Goal: Task Accomplishment & Management: Complete application form

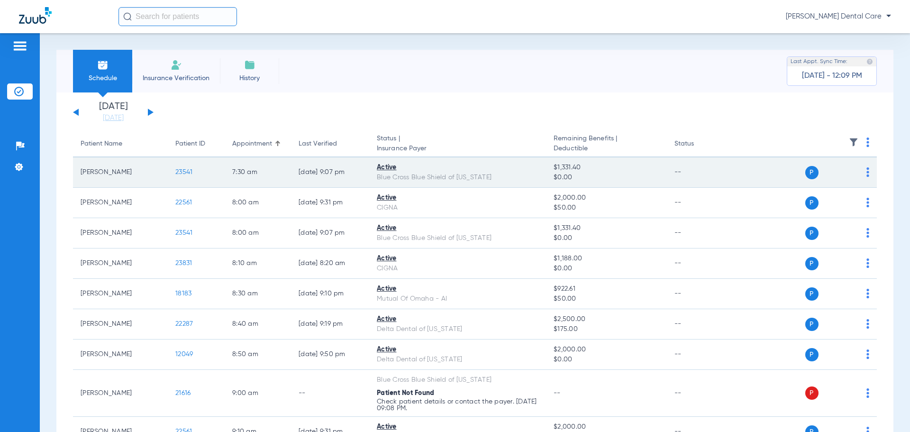
scroll to position [47, 0]
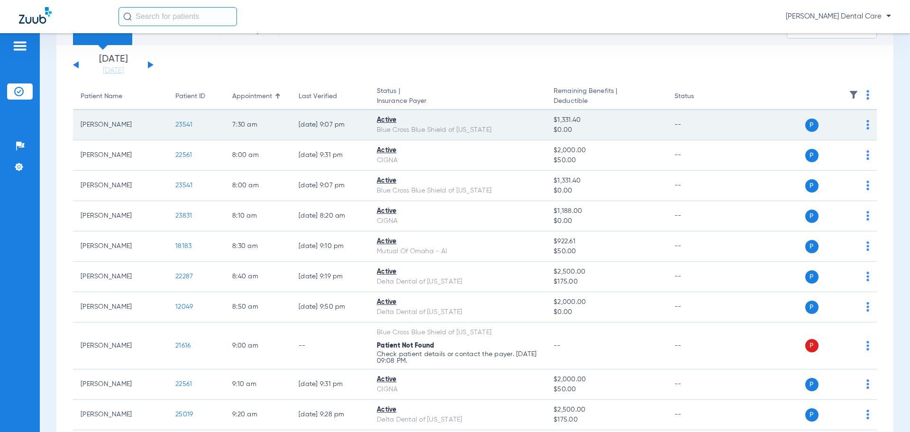
click at [187, 124] on span "23541" at bounding box center [183, 124] width 17 height 7
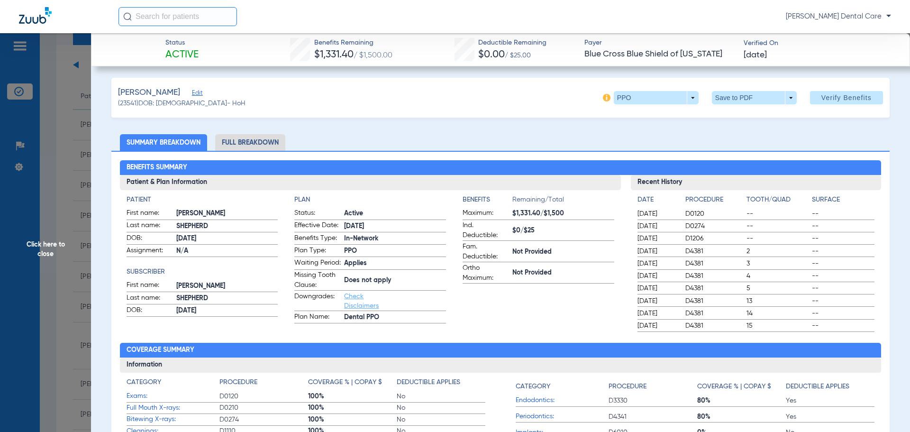
scroll to position [0, 0]
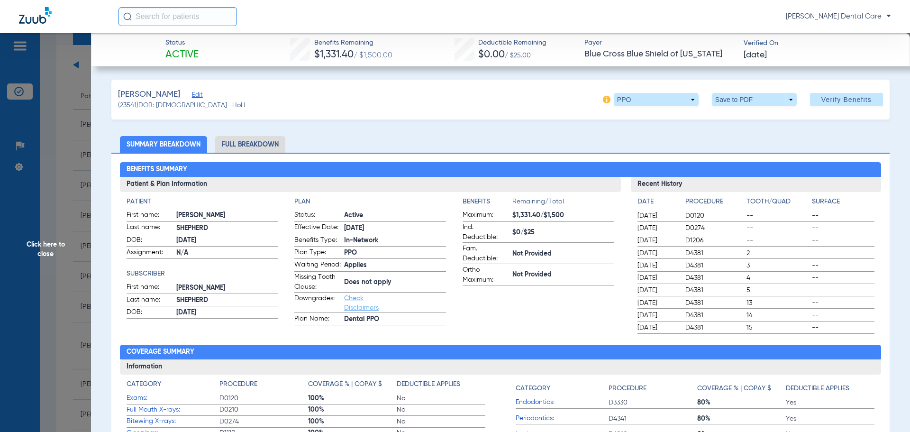
click at [254, 142] on li "Full Breakdown" at bounding box center [250, 144] width 70 height 17
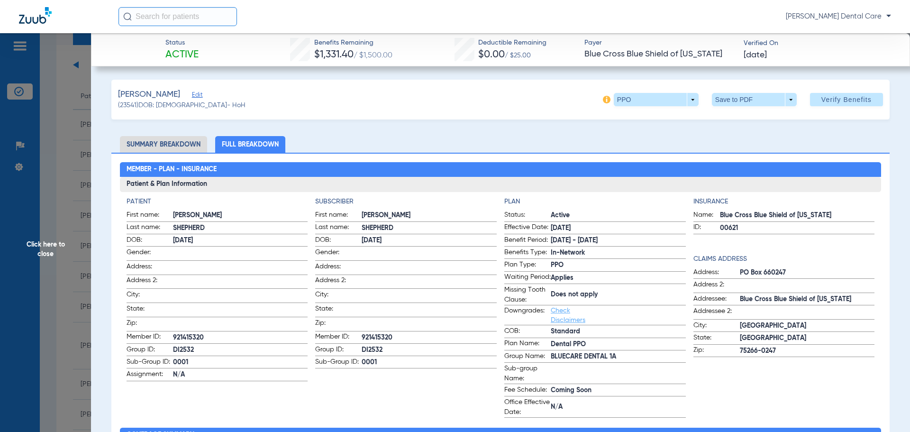
click at [29, 163] on span "Click here to close" at bounding box center [45, 249] width 91 height 432
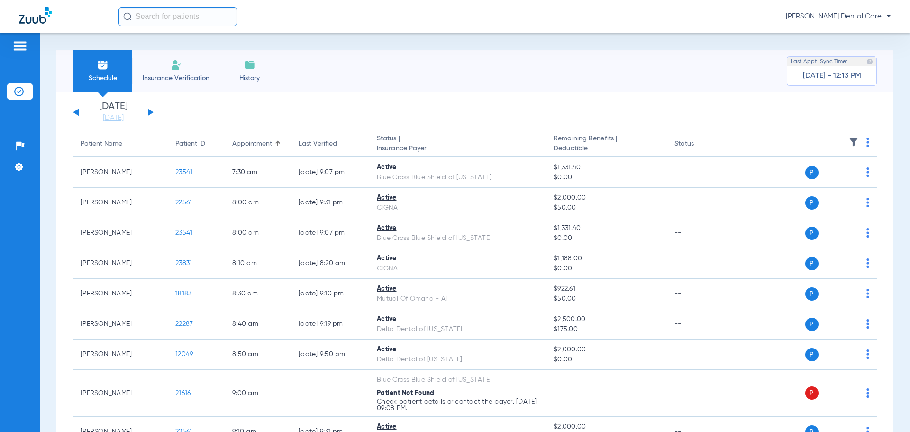
click at [20, 45] on img at bounding box center [19, 45] width 15 height 11
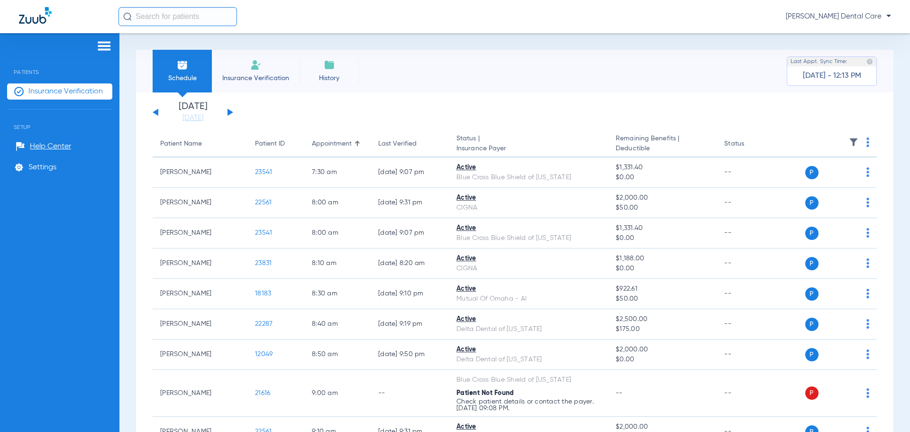
click at [479, 51] on div "Schedule Insurance Verification History Last Appt. Sync Time: [DATE] - 12:13 PM" at bounding box center [514, 71] width 757 height 43
click at [263, 71] on li "Insurance Verification" at bounding box center [256, 71] width 88 height 43
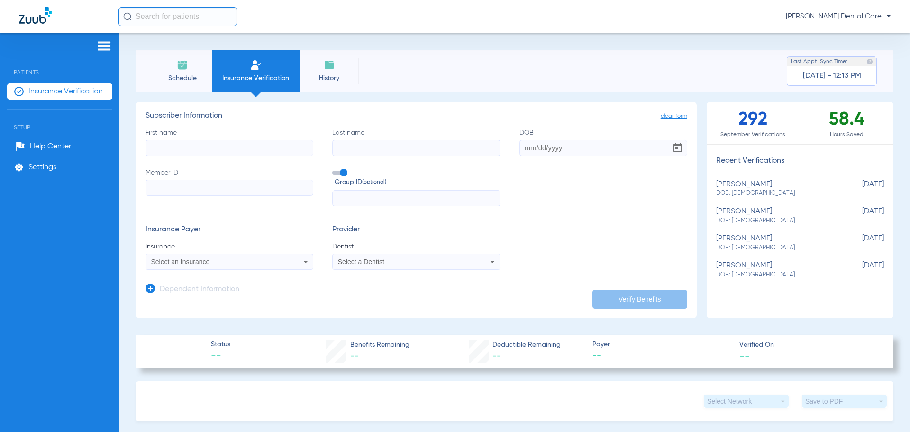
click at [262, 153] on input "First name" at bounding box center [229, 148] width 168 height 16
type input "z"
type input "[PERSON_NAME]"
click at [520, 144] on input "DOB" at bounding box center [603, 148] width 168 height 16
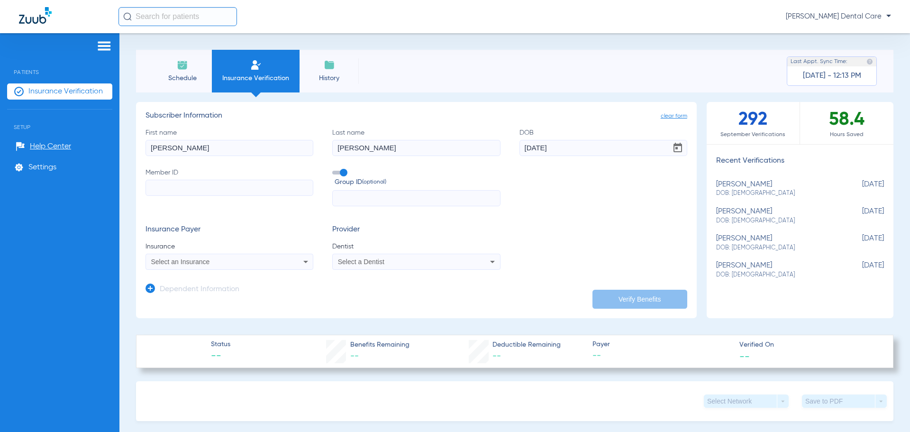
type input "[DATE]"
click at [204, 198] on label "Member ID" at bounding box center [229, 187] width 168 height 39
click at [204, 196] on input "Member ID" at bounding box center [229, 188] width 168 height 16
click at [212, 192] on input "Member ID" at bounding box center [229, 188] width 168 height 16
click at [395, 293] on form "clear form Subscriber Information First name [PERSON_NAME] Last name [PERSON_NA…" at bounding box center [416, 206] width 542 height 190
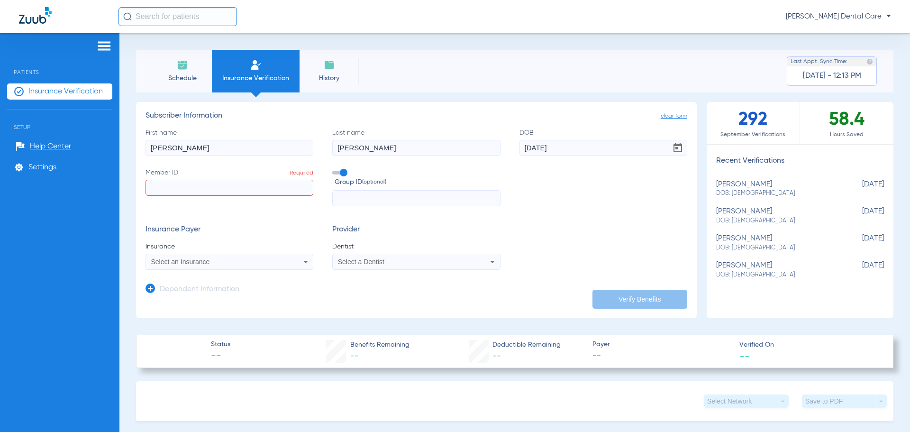
click at [177, 181] on input "Member ID Required" at bounding box center [229, 188] width 168 height 16
paste input "330700036"
type input "330700036"
click at [307, 263] on icon at bounding box center [305, 261] width 11 height 11
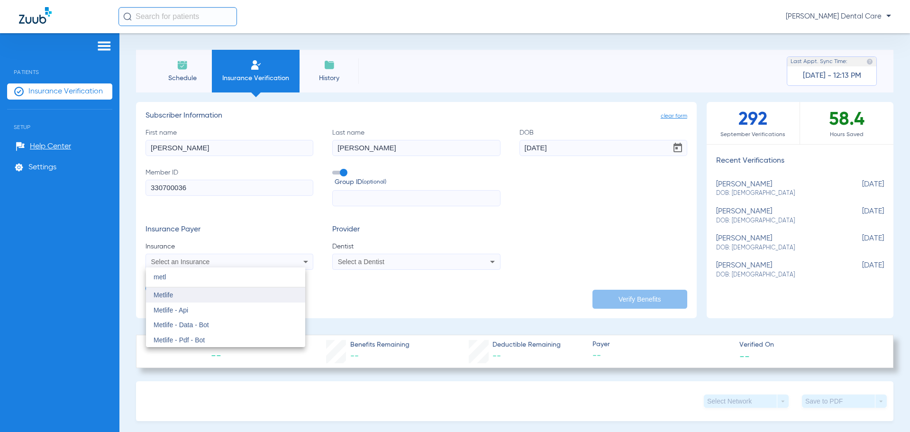
type input "metl"
click at [170, 297] on span "Metlife" at bounding box center [163, 295] width 19 height 8
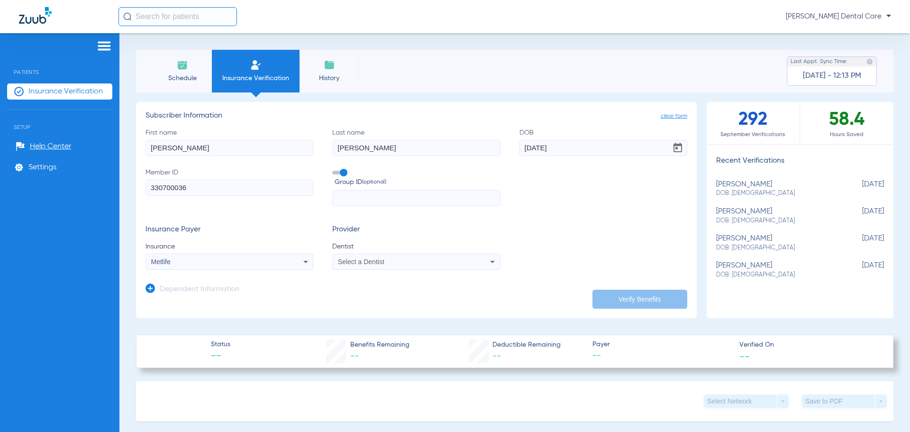
click at [452, 265] on div "Select a Dentist" at bounding box center [416, 261] width 167 height 11
type input "p"
type input "bar"
click at [408, 295] on mat-option "[PERSON_NAME] 1831346568" at bounding box center [410, 294] width 159 height 15
click at [632, 293] on button "Verify Benefits" at bounding box center [639, 298] width 95 height 19
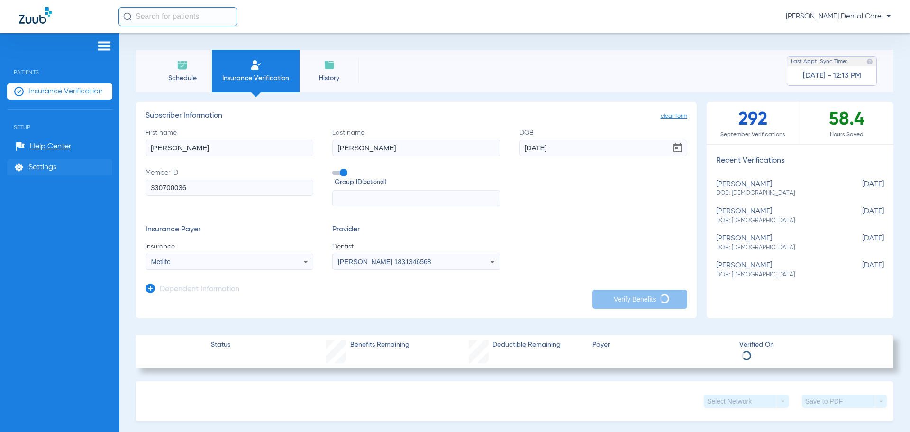
drag, startPoint x: 215, startPoint y: 147, endPoint x: 82, endPoint y: 160, distance: 133.8
click at [82, 160] on div "Patients Insurance Verification Setup Help Center Settings Schedule Insurance V…" at bounding box center [455, 249] width 910 height 432
type input "[PERSON_NAME]"
